Goal: Communication & Community: Connect with others

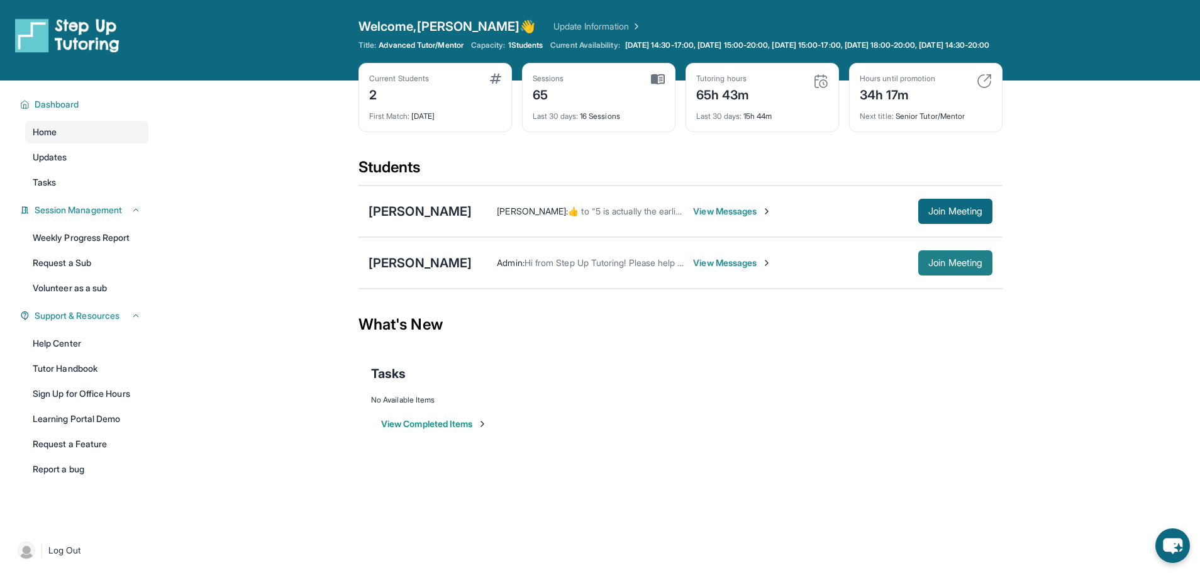
click at [950, 275] on button "Join Meeting" at bounding box center [955, 262] width 74 height 25
click at [561, 25] on link "Update Information" at bounding box center [597, 26] width 88 height 13
click at [717, 218] on span "View Messages" at bounding box center [732, 211] width 79 height 13
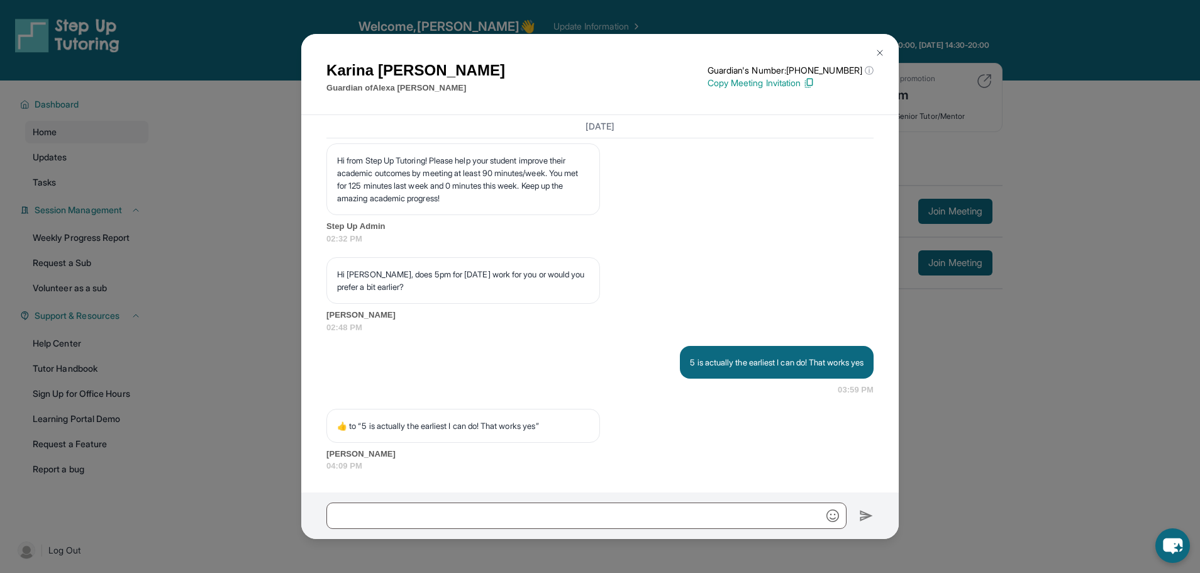
scroll to position [12930, 0]
click at [877, 52] on img at bounding box center [880, 53] width 10 height 10
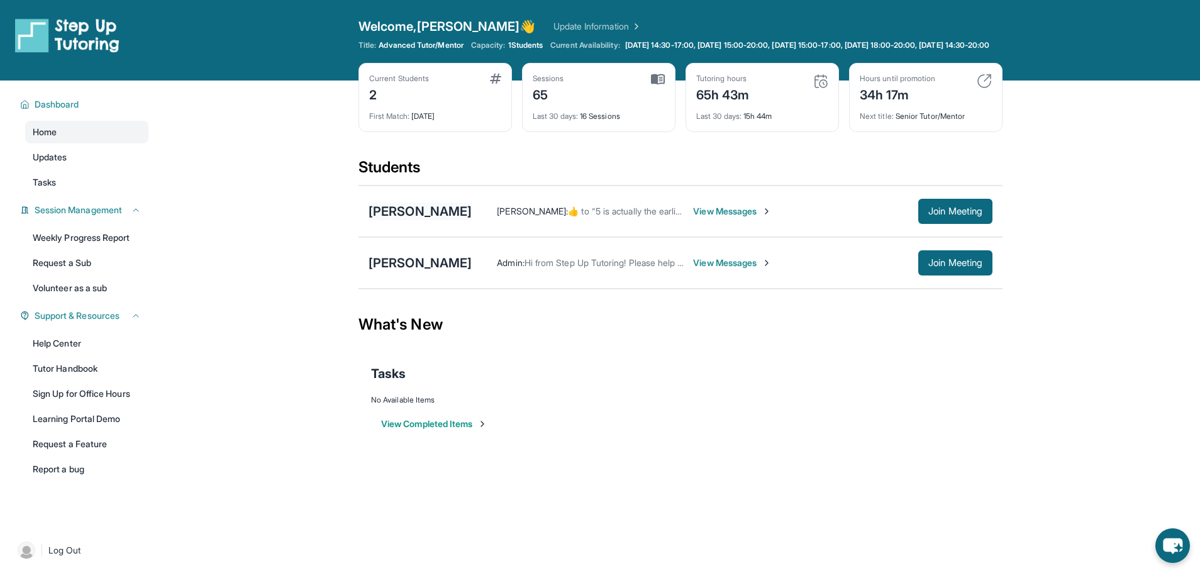
click at [416, 220] on div "[PERSON_NAME]" at bounding box center [419, 211] width 103 height 18
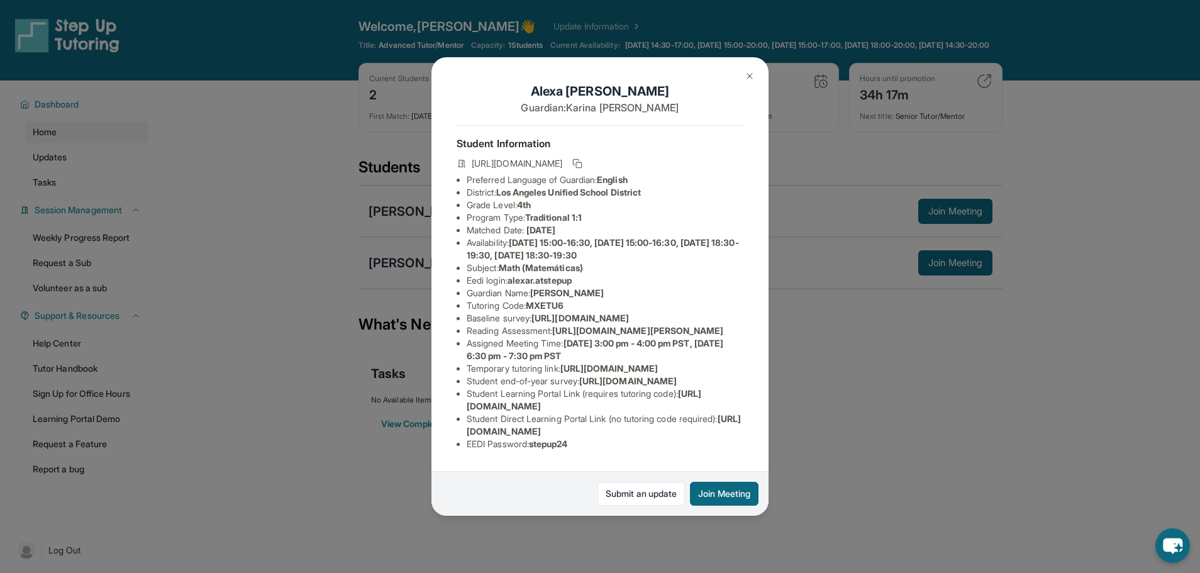
scroll to position [153, 0]
click at [749, 77] on img at bounding box center [750, 76] width 10 height 10
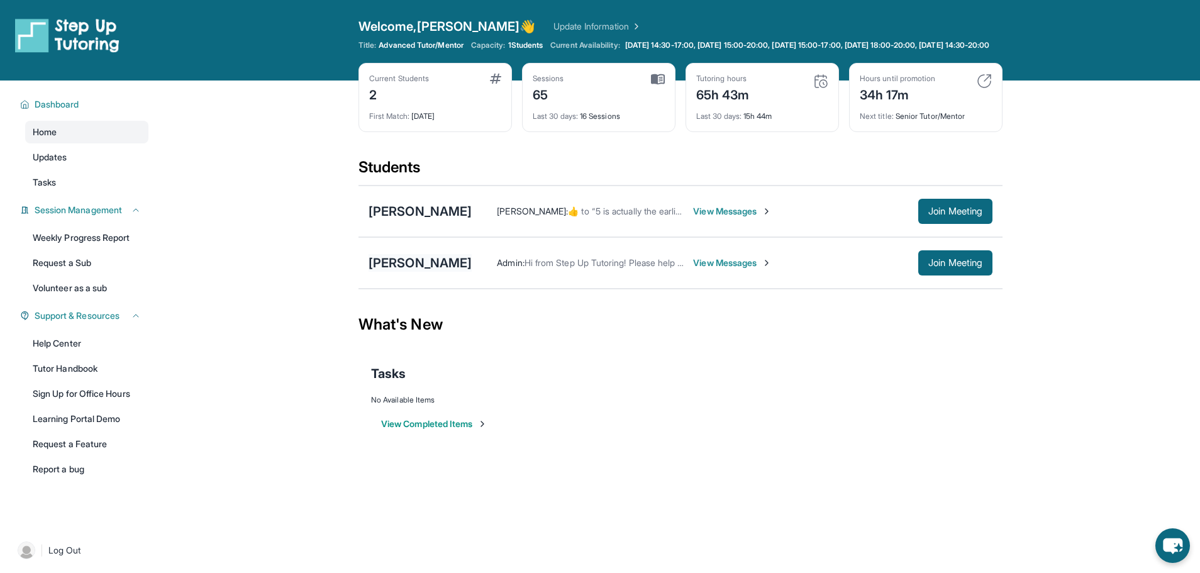
click at [423, 272] on div "[PERSON_NAME]" at bounding box center [419, 263] width 103 height 18
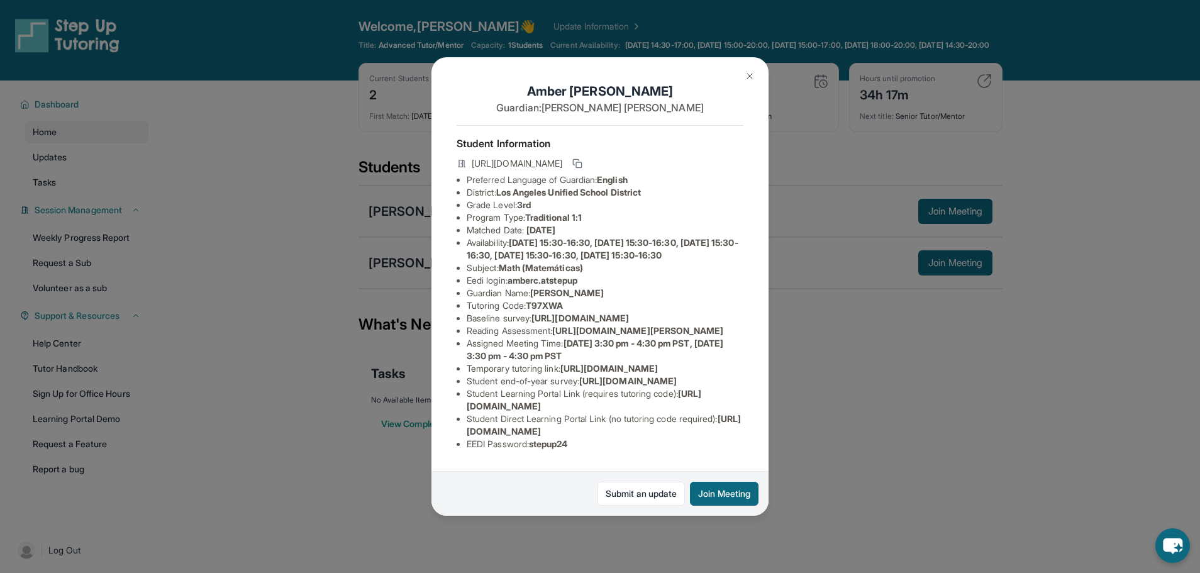
click at [746, 75] on img at bounding box center [750, 76] width 10 height 10
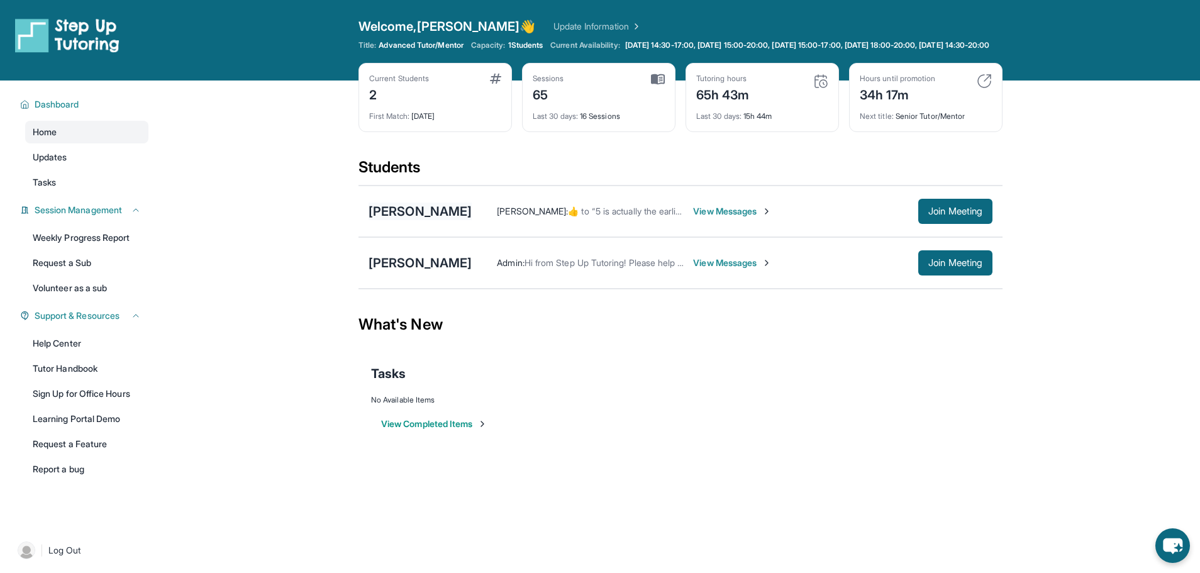
click at [424, 220] on div "[PERSON_NAME]" at bounding box center [419, 211] width 103 height 18
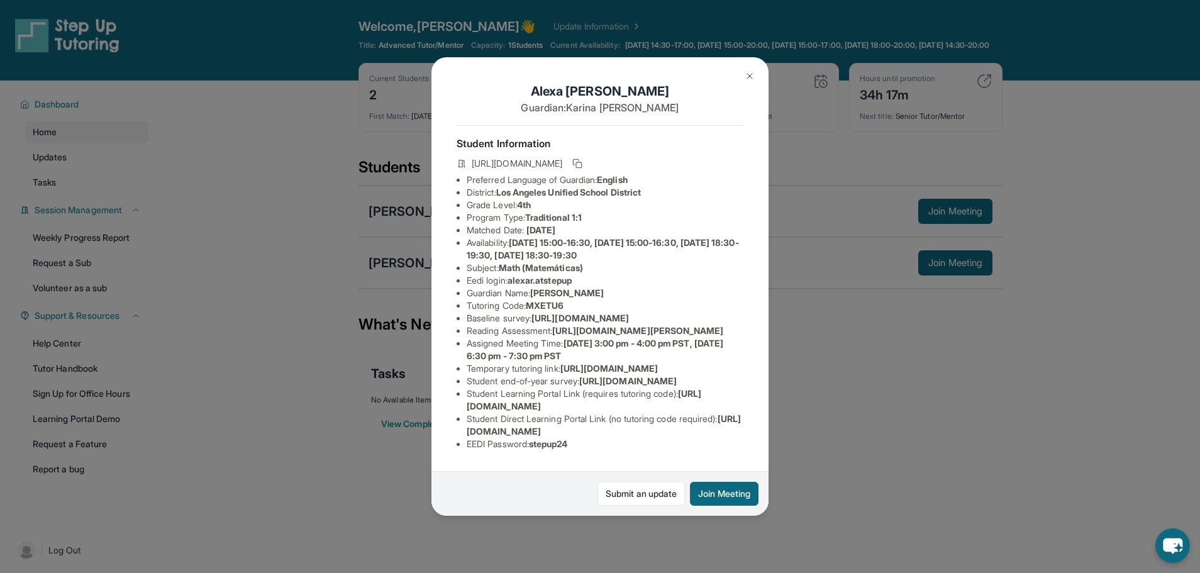
click at [746, 78] on img at bounding box center [750, 76] width 10 height 10
